Goal: Transaction & Acquisition: Purchase product/service

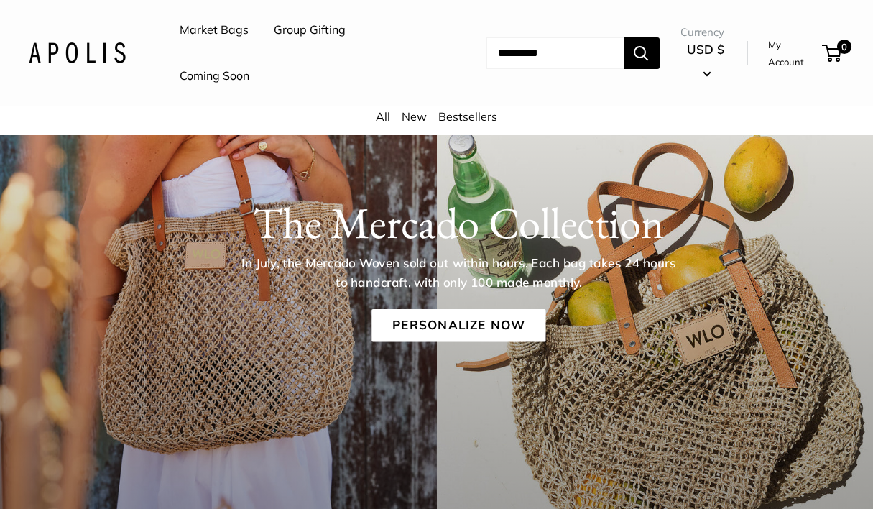
scroll to position [191, 0]
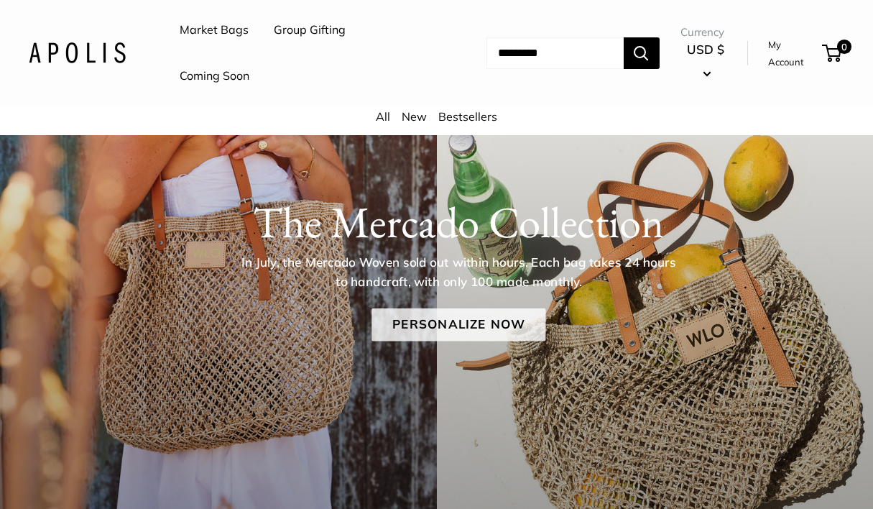
click at [455, 323] on link "Personalize Now" at bounding box center [458, 324] width 174 height 33
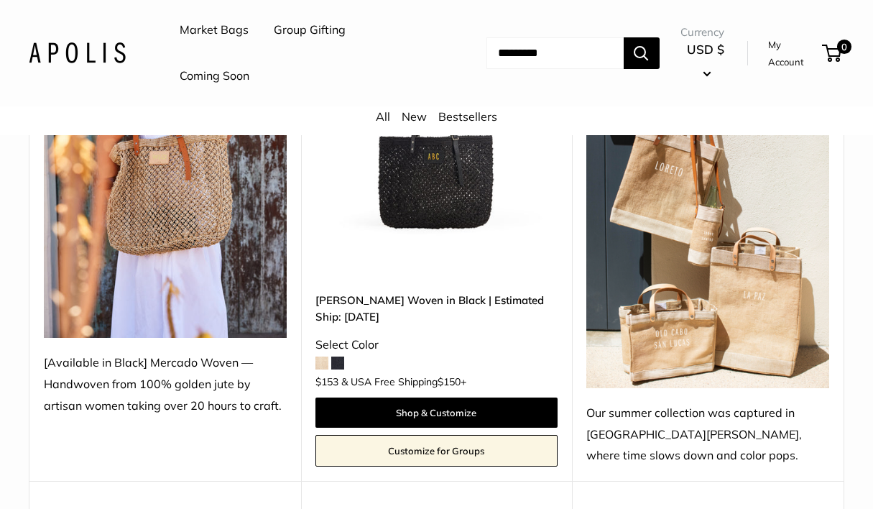
scroll to position [332, 0]
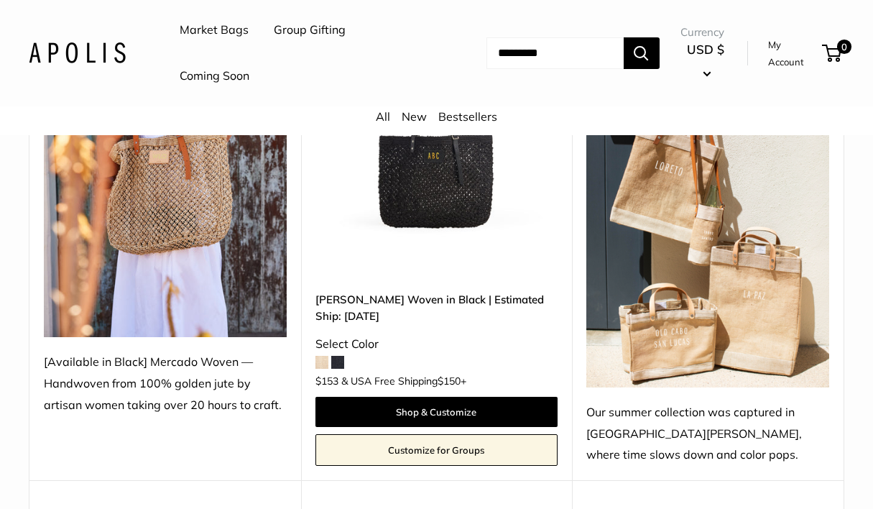
click at [317, 367] on span at bounding box center [321, 362] width 13 height 13
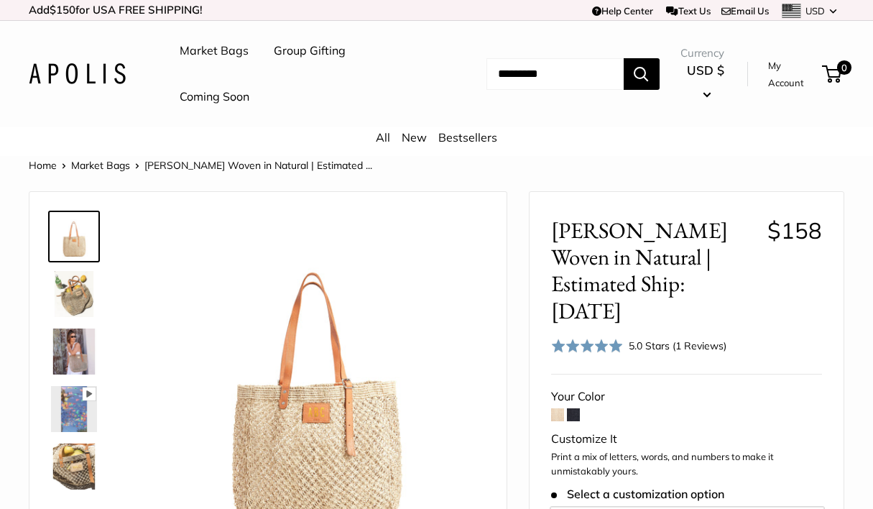
click at [573, 408] on span at bounding box center [573, 414] width 13 height 13
